Goal: Information Seeking & Learning: Understand process/instructions

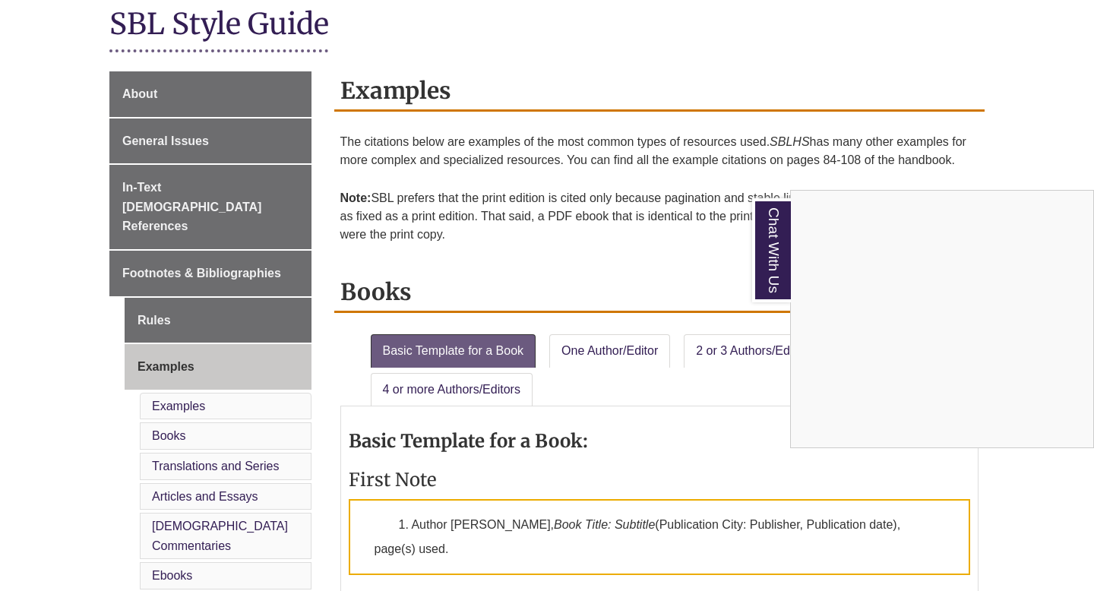
scroll to position [305, 0]
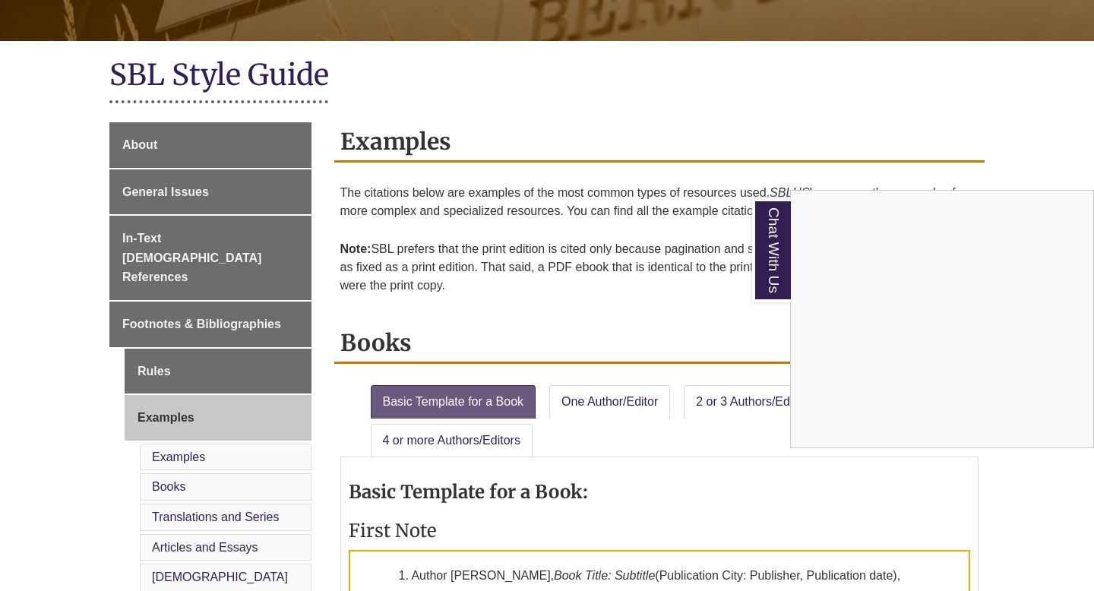
click at [868, 80] on div "Chat With Us" at bounding box center [547, 295] width 1094 height 591
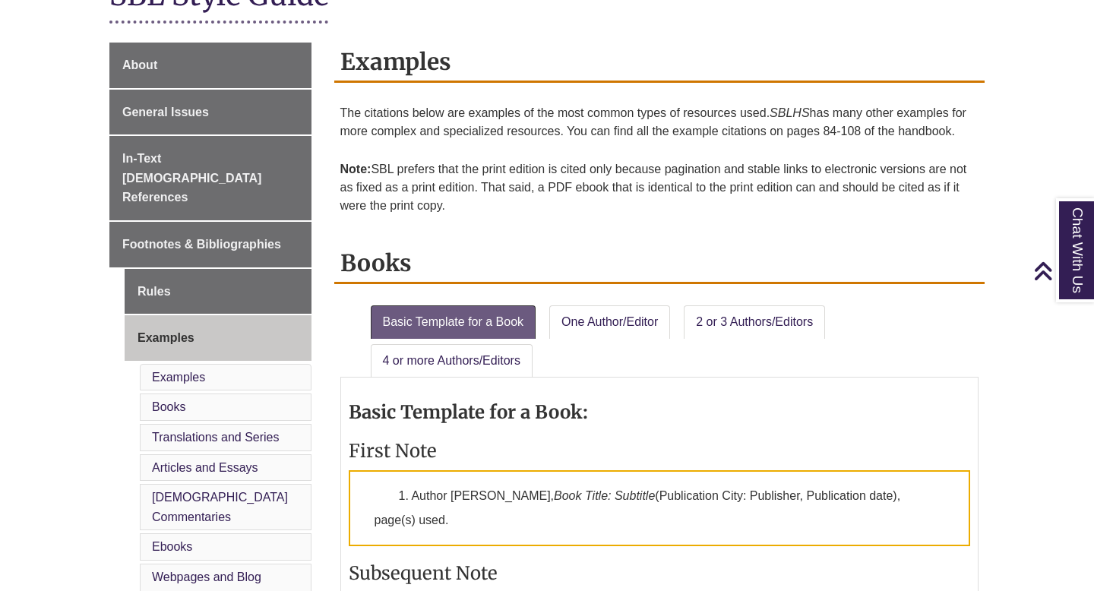
scroll to position [349, 0]
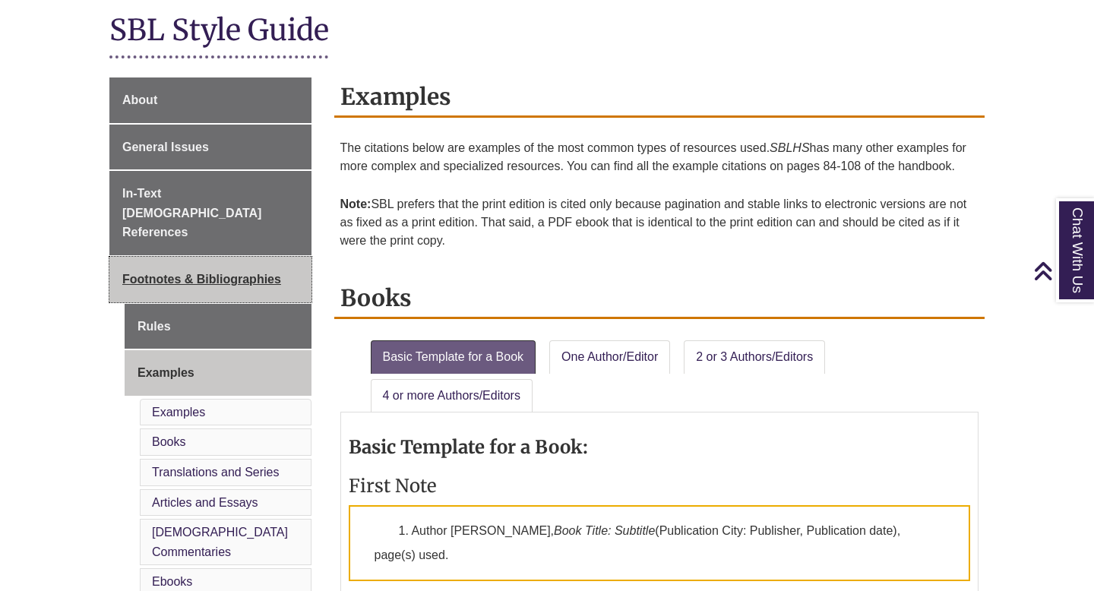
click at [222, 273] on span "Footnotes & Bibliographies" at bounding box center [201, 279] width 159 height 13
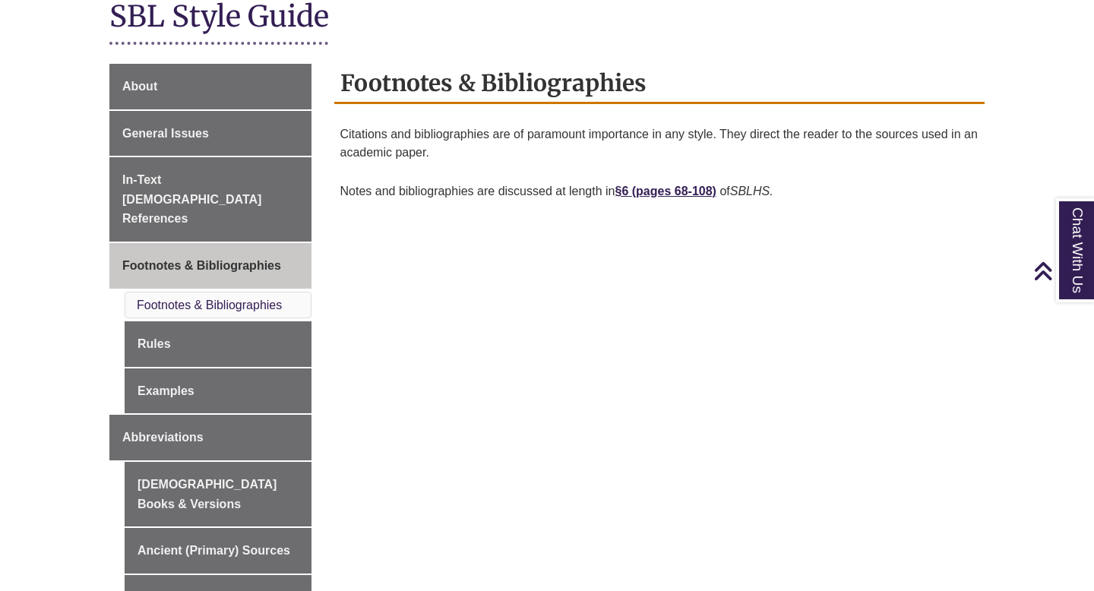
scroll to position [336, 0]
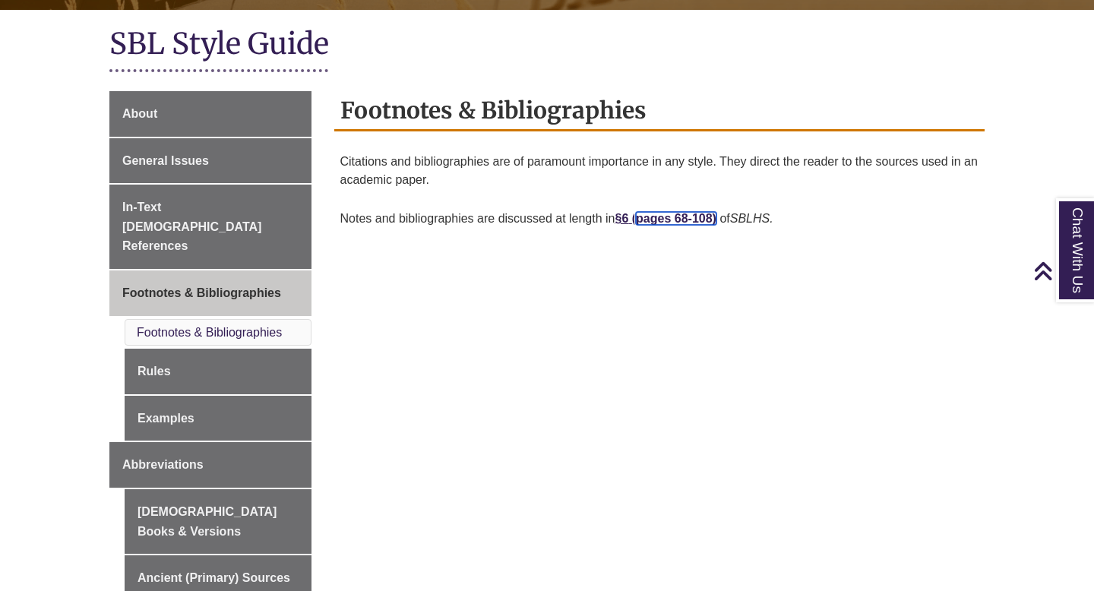
click at [666, 220] on link "pages 68-108)" at bounding box center [676, 218] width 81 height 13
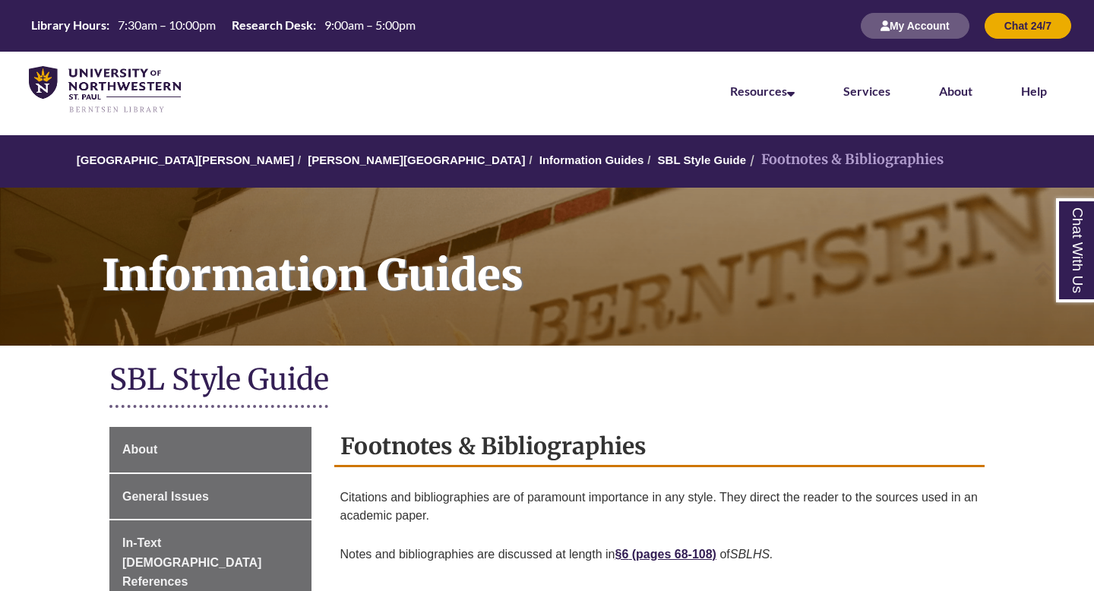
scroll to position [336, 0]
